Goal: Navigation & Orientation: Find specific page/section

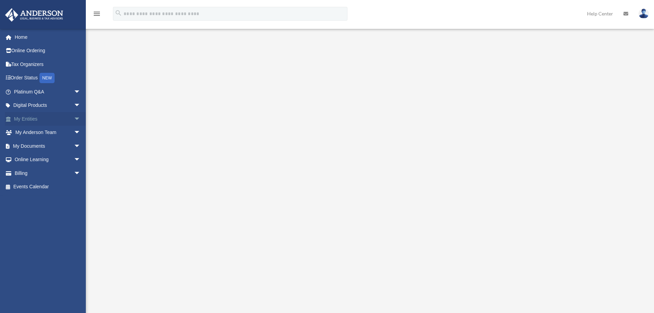
click at [43, 120] on link "My Entities arrow_drop_down" at bounding box center [48, 119] width 86 height 14
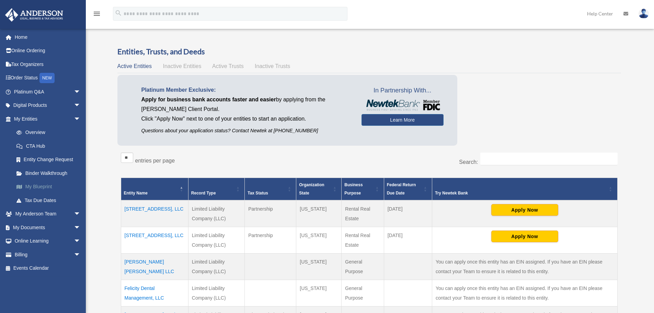
click at [43, 185] on link "My Blueprint" at bounding box center [50, 187] width 81 height 14
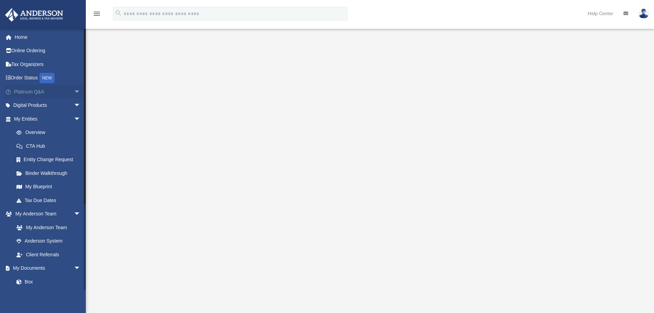
click at [62, 90] on link "Platinum Q&A arrow_drop_down" at bounding box center [48, 92] width 86 height 14
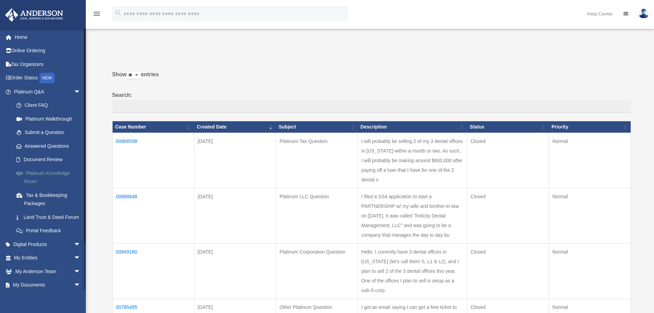
click at [47, 175] on link "Platinum Knowledge Room" at bounding box center [50, 177] width 81 height 22
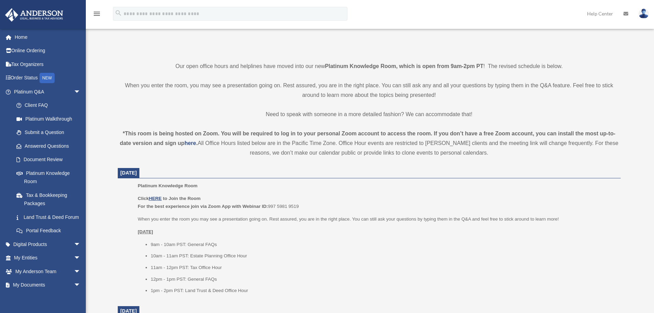
scroll to position [137, 0]
click at [160, 196] on u "HERE" at bounding box center [155, 197] width 13 height 5
